Goal: Check status: Check status

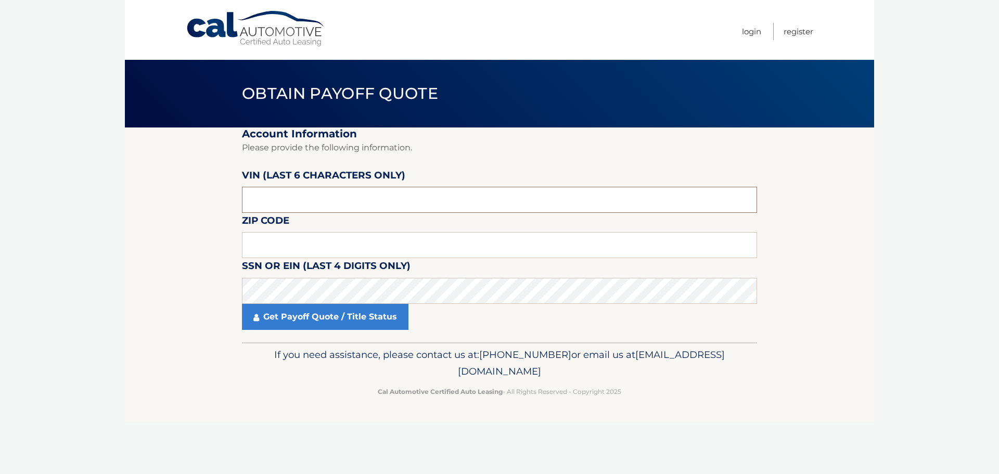
click at [354, 196] on input "text" at bounding box center [499, 200] width 515 height 26
type input "454381"
click at [361, 238] on input "15210" at bounding box center [499, 245] width 515 height 26
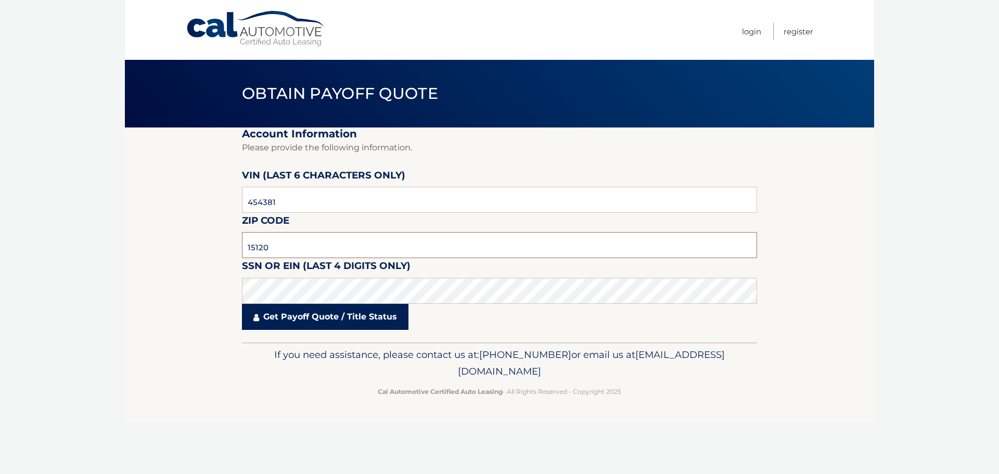
type input "15120"
click at [362, 321] on link "Get Payoff Quote / Title Status" at bounding box center [325, 317] width 167 height 26
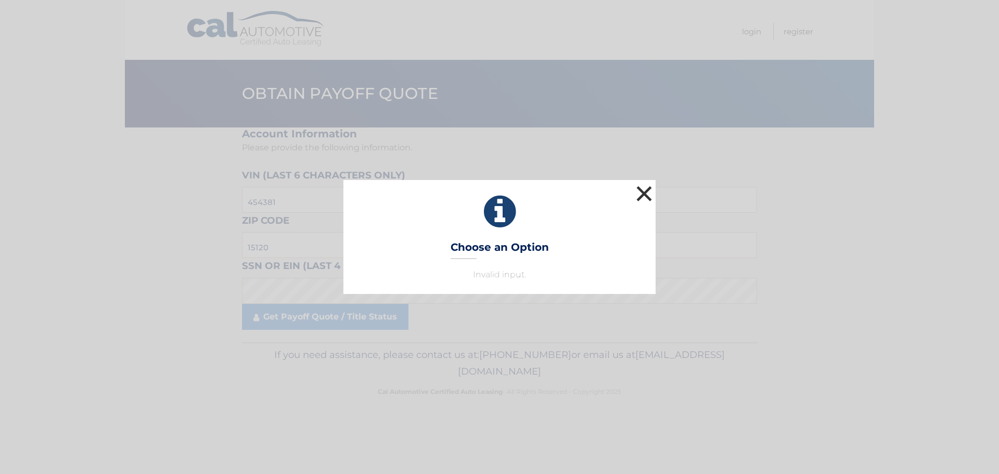
click at [644, 196] on button "×" at bounding box center [644, 193] width 21 height 21
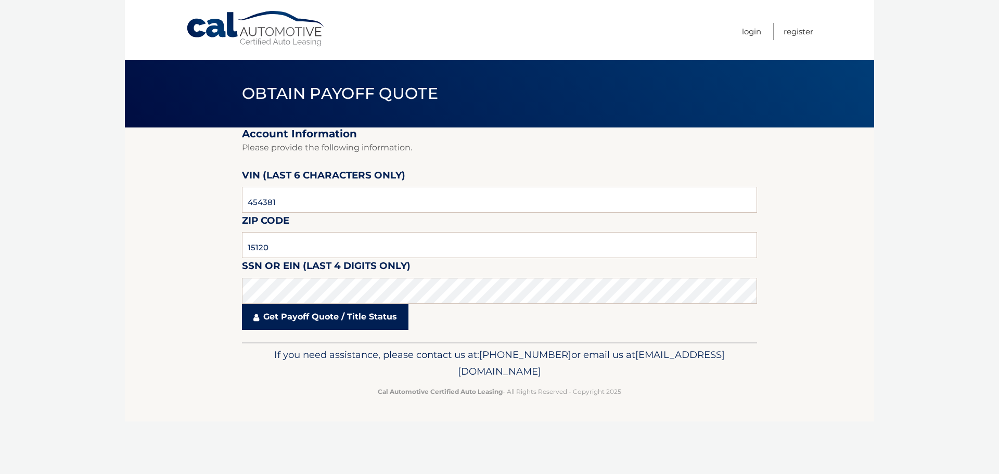
click at [317, 324] on link "Get Payoff Quote / Title Status" at bounding box center [325, 317] width 167 height 26
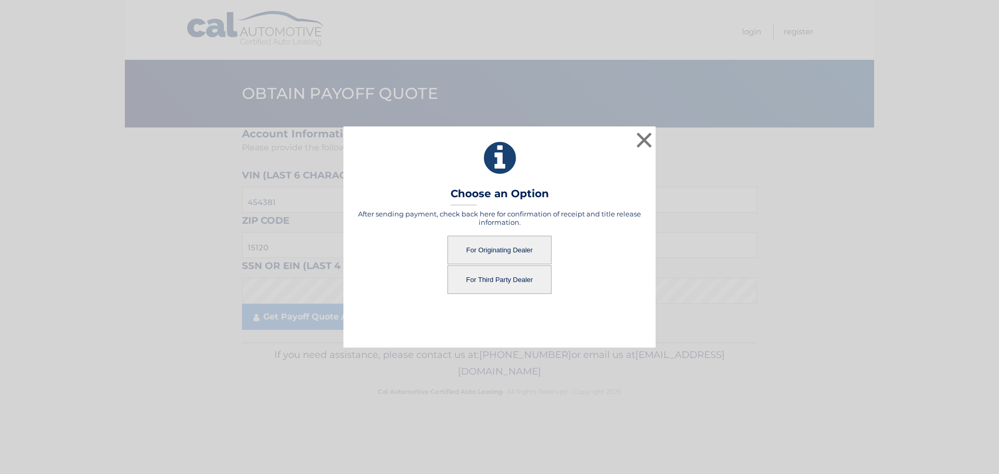
click at [527, 277] on button "For Third Party Dealer" at bounding box center [500, 279] width 104 height 29
click at [503, 284] on button "For Third Party Dealer" at bounding box center [500, 279] width 104 height 29
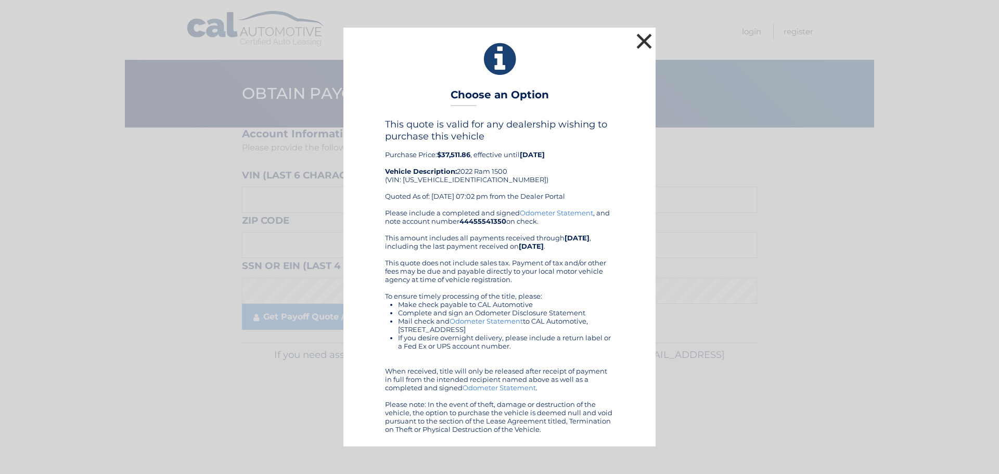
click at [648, 44] on button "×" at bounding box center [644, 41] width 21 height 21
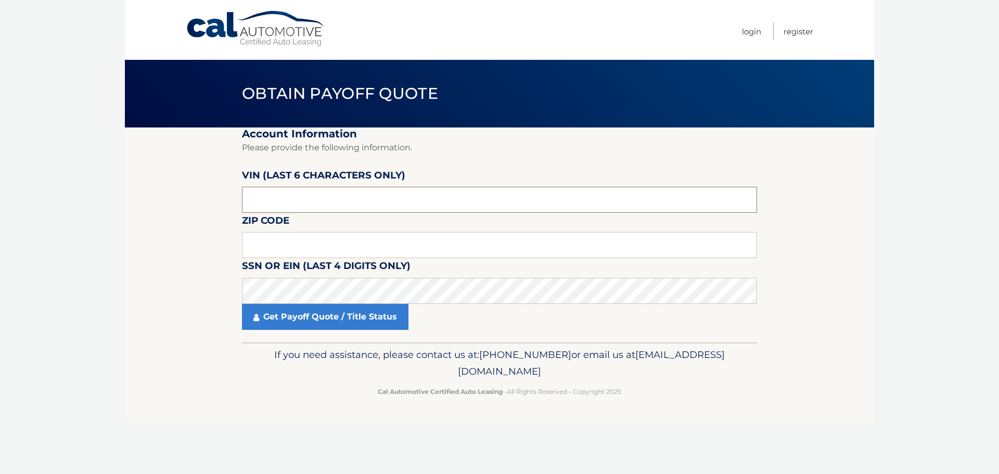
click at [310, 191] on input "text" at bounding box center [499, 200] width 515 height 26
type input "454381"
type input "15120"
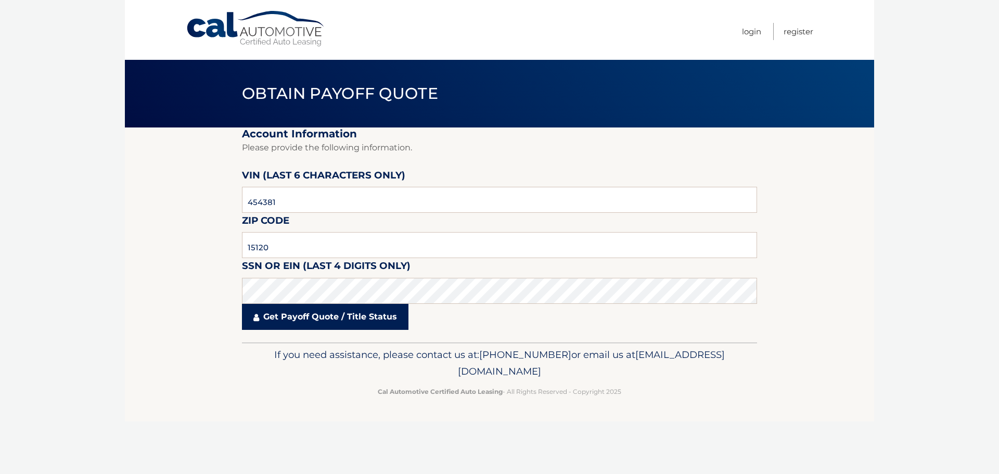
click at [304, 322] on link "Get Payoff Quote / Title Status" at bounding box center [325, 317] width 167 height 26
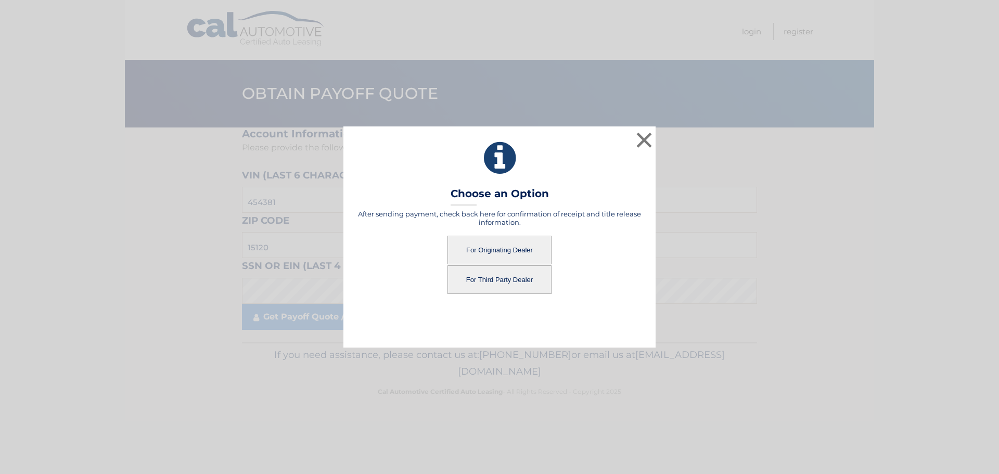
click at [493, 253] on button "For Originating Dealer" at bounding box center [500, 250] width 104 height 29
click at [495, 248] on button "For Originating Dealer" at bounding box center [500, 250] width 104 height 29
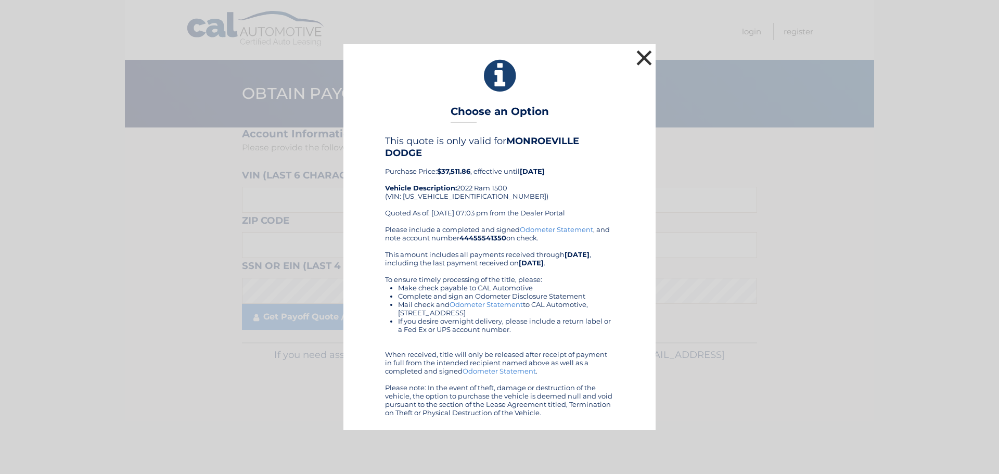
click at [637, 56] on button "×" at bounding box center [644, 57] width 21 height 21
